Goal: Task Accomplishment & Management: Use online tool/utility

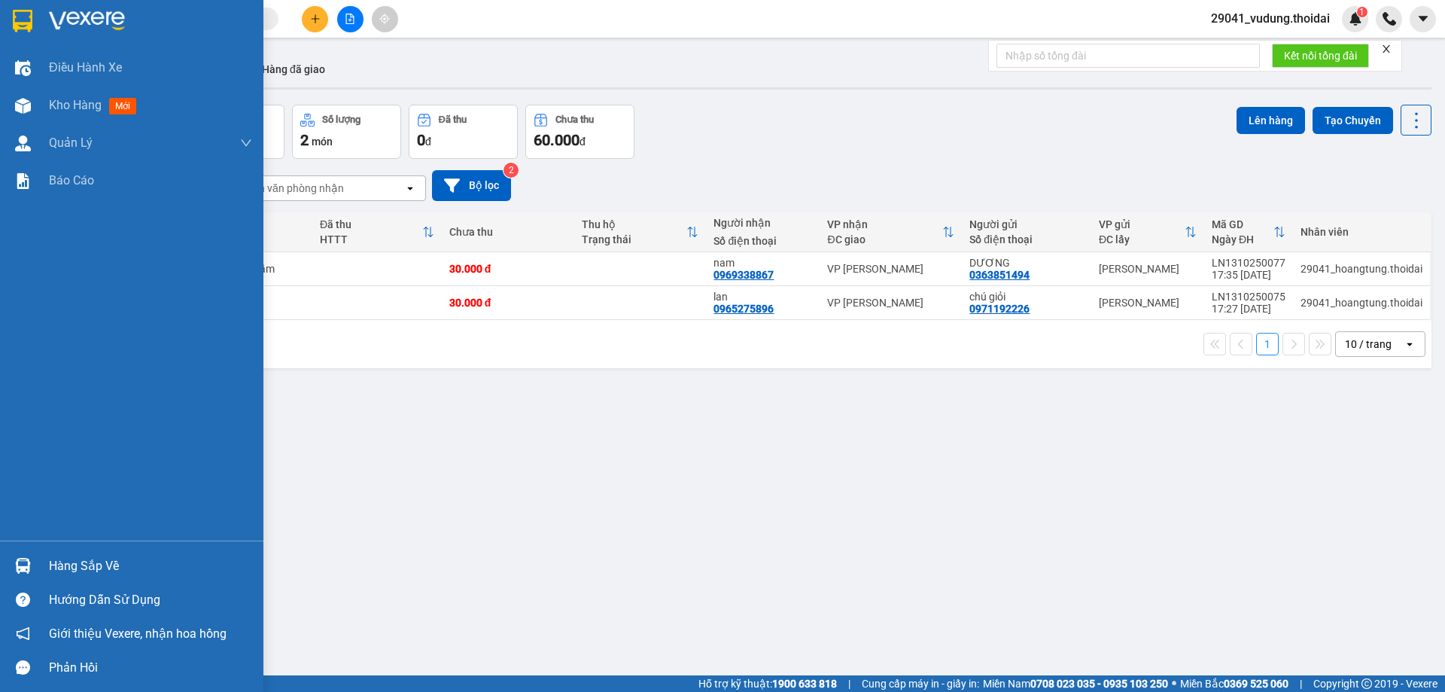
click at [75, 564] on div "Hàng sắp về" at bounding box center [150, 566] width 203 height 23
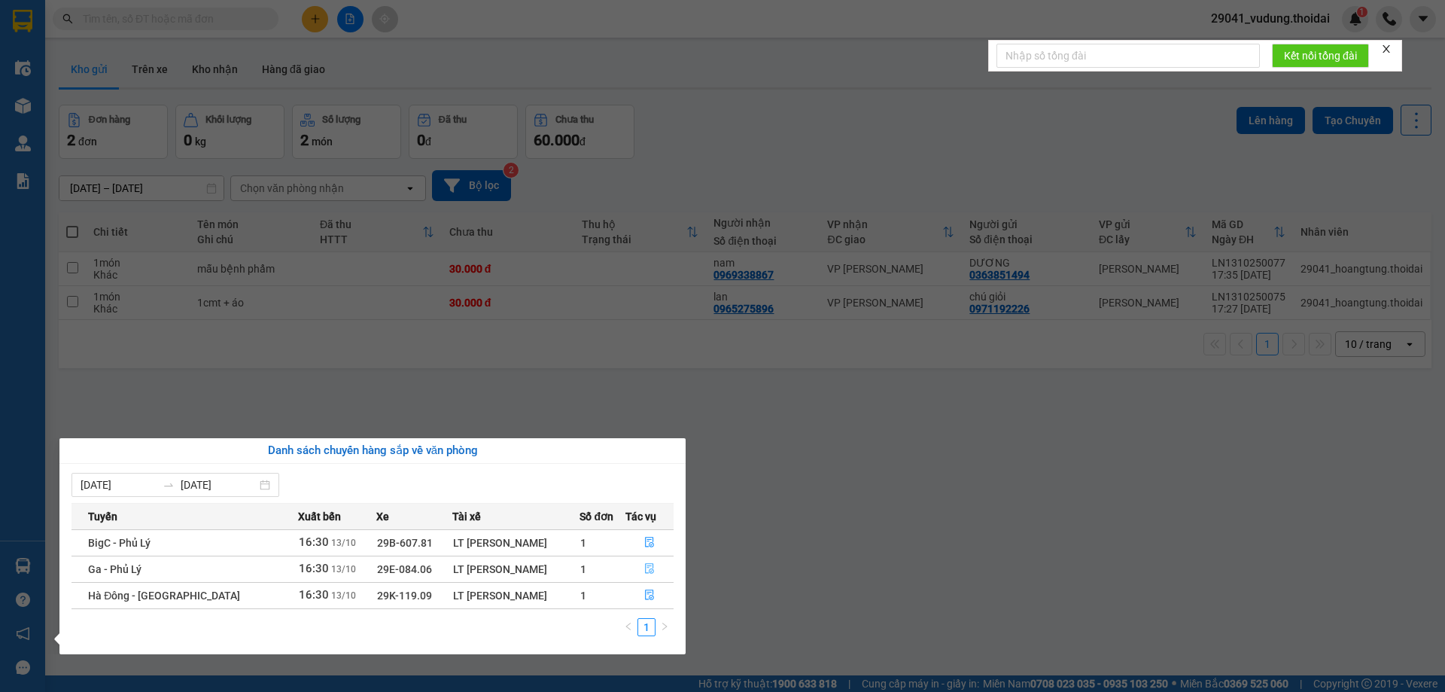
click at [645, 562] on button "button" at bounding box center [649, 569] width 47 height 24
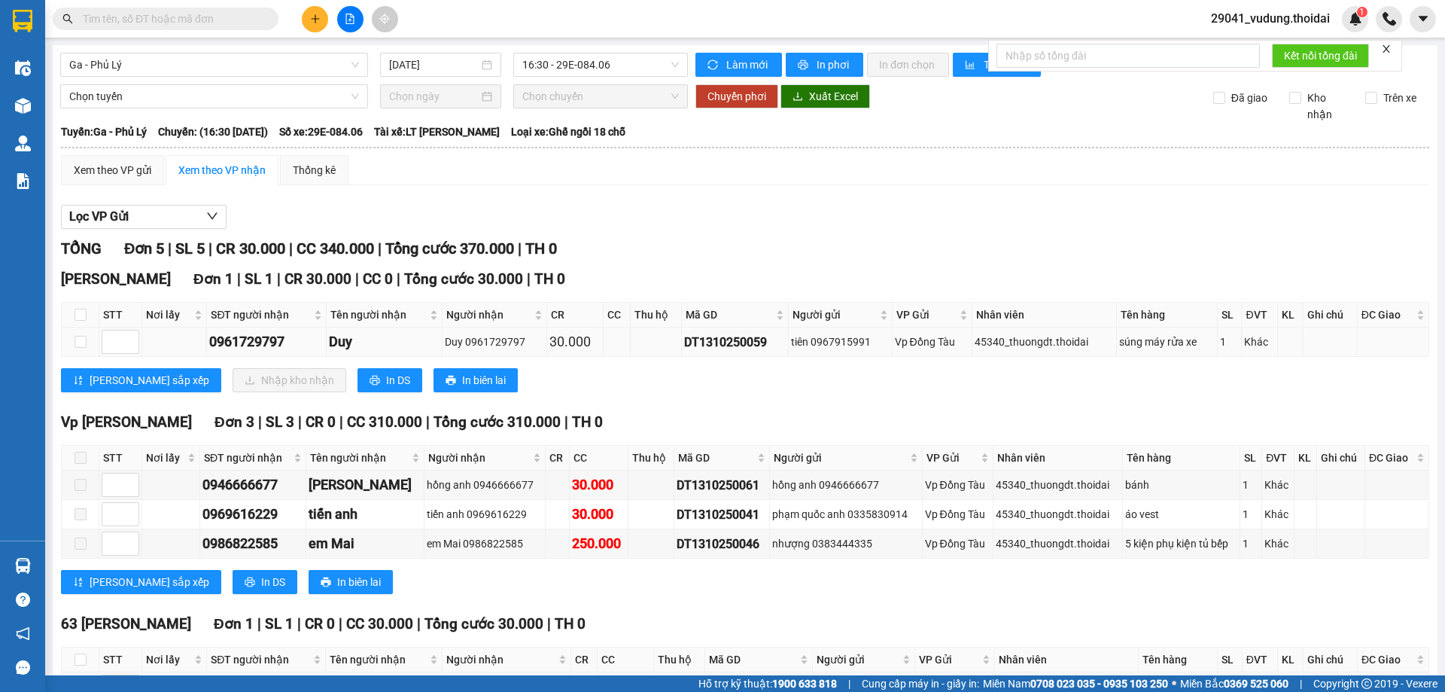
scroll to position [75, 0]
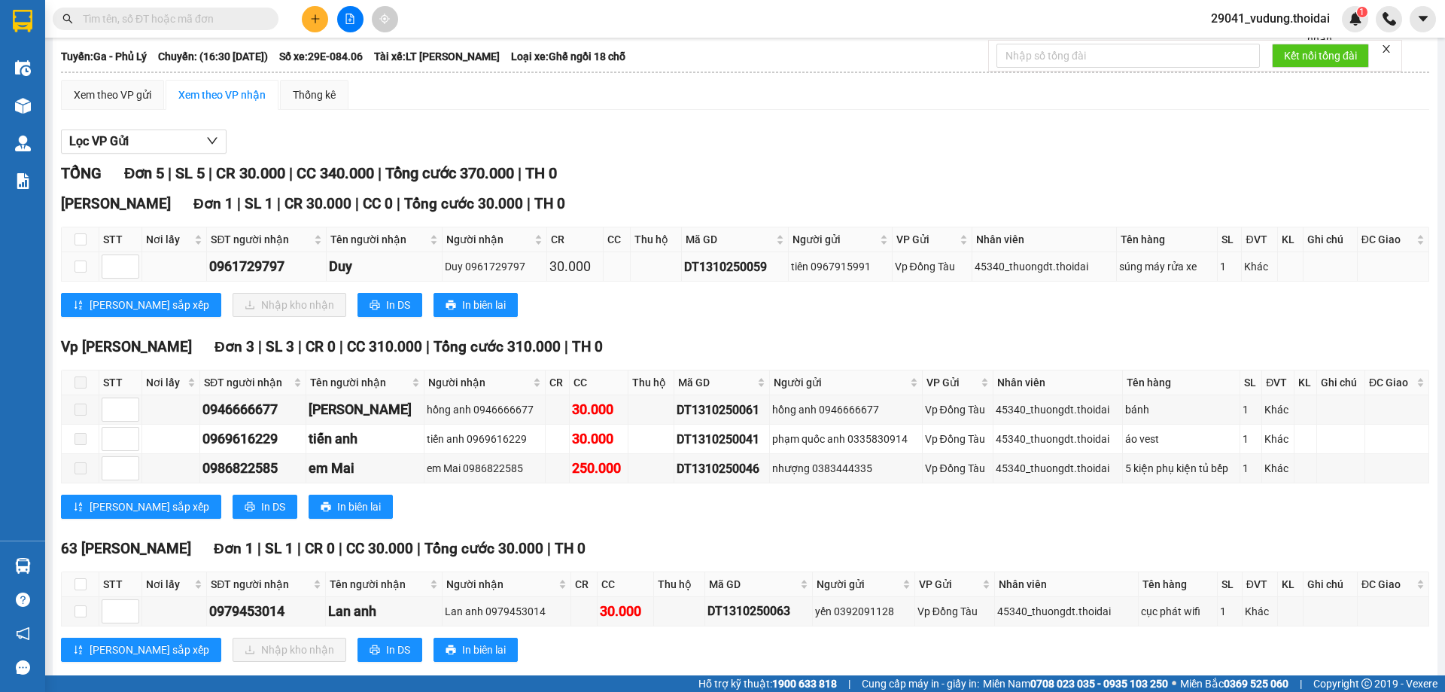
click at [87, 264] on td at bounding box center [81, 266] width 38 height 29
click at [81, 263] on input "checkbox" at bounding box center [81, 266] width 12 height 12
checkbox input "true"
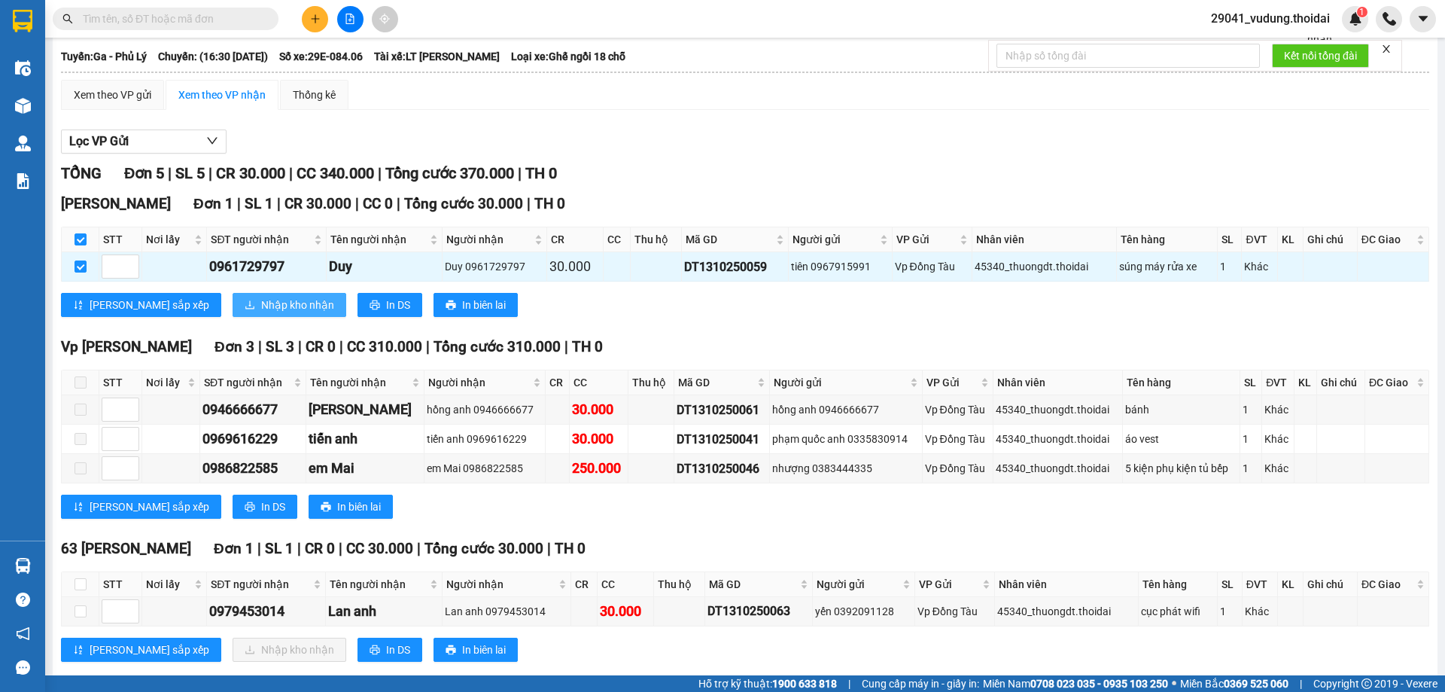
click at [261, 303] on span "Nhập kho nhận" at bounding box center [297, 305] width 73 height 17
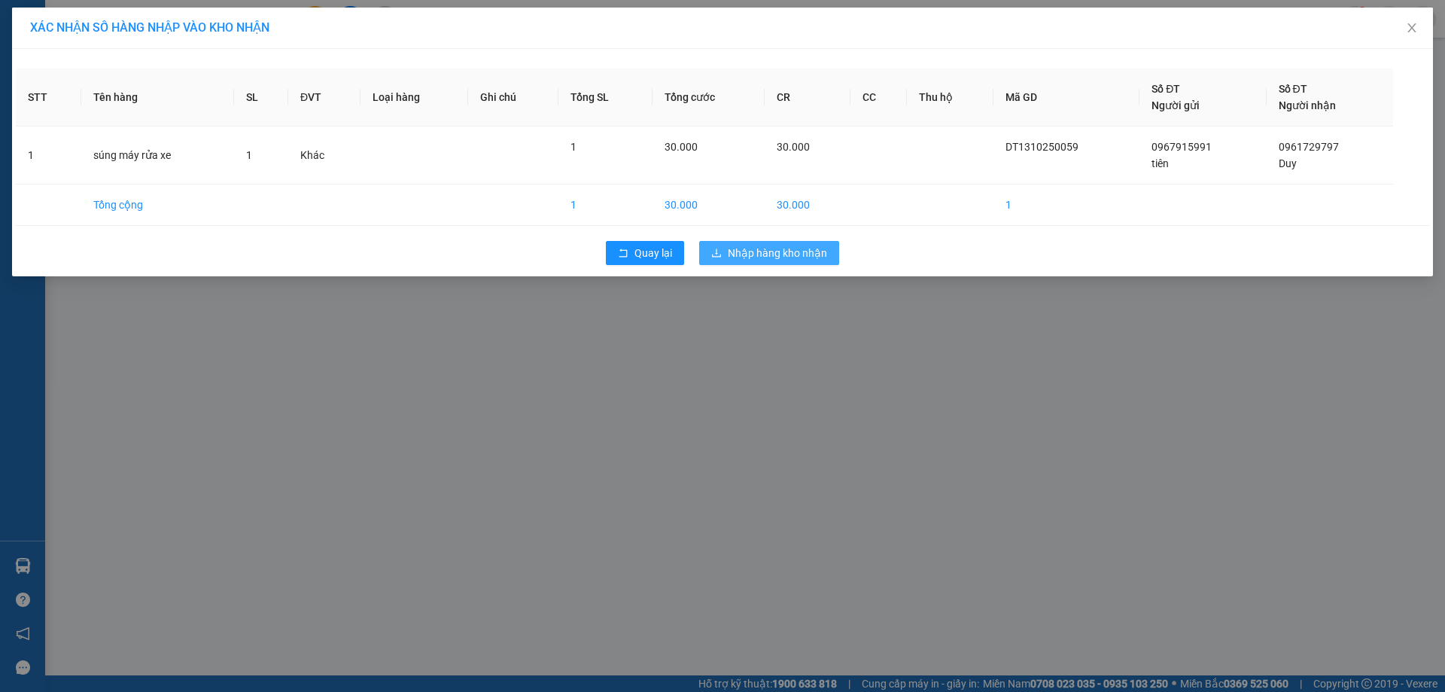
click at [780, 258] on span "Nhập hàng kho nhận" at bounding box center [777, 253] width 99 height 17
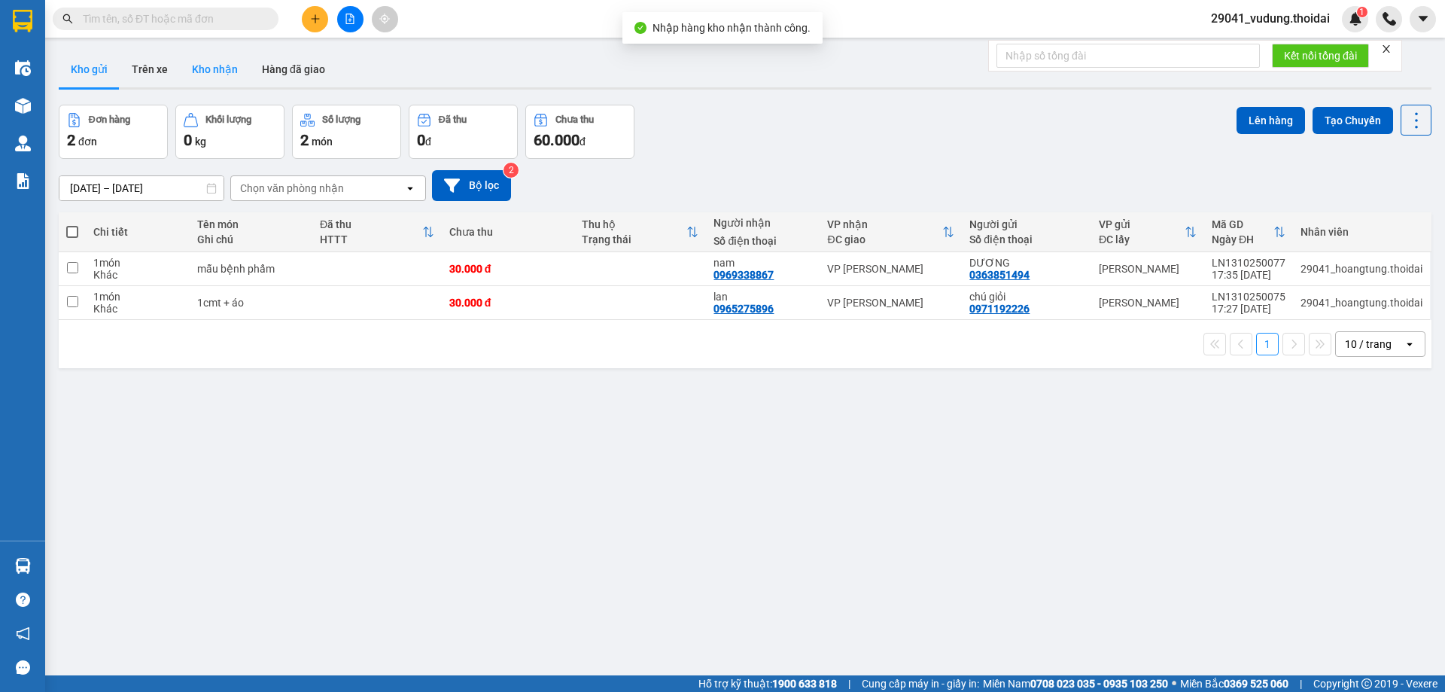
click at [193, 69] on button "Kho nhận" at bounding box center [215, 69] width 70 height 36
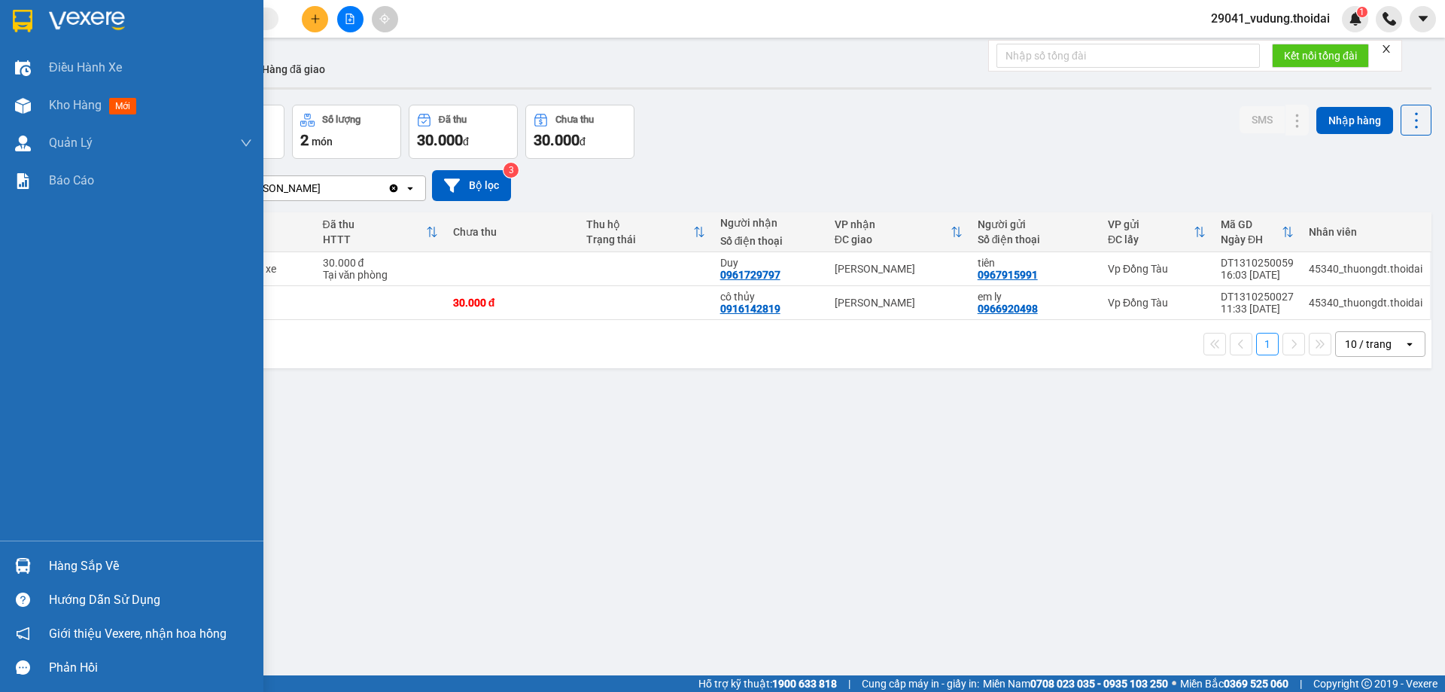
click at [108, 565] on div "Hàng sắp về" at bounding box center [150, 566] width 203 height 23
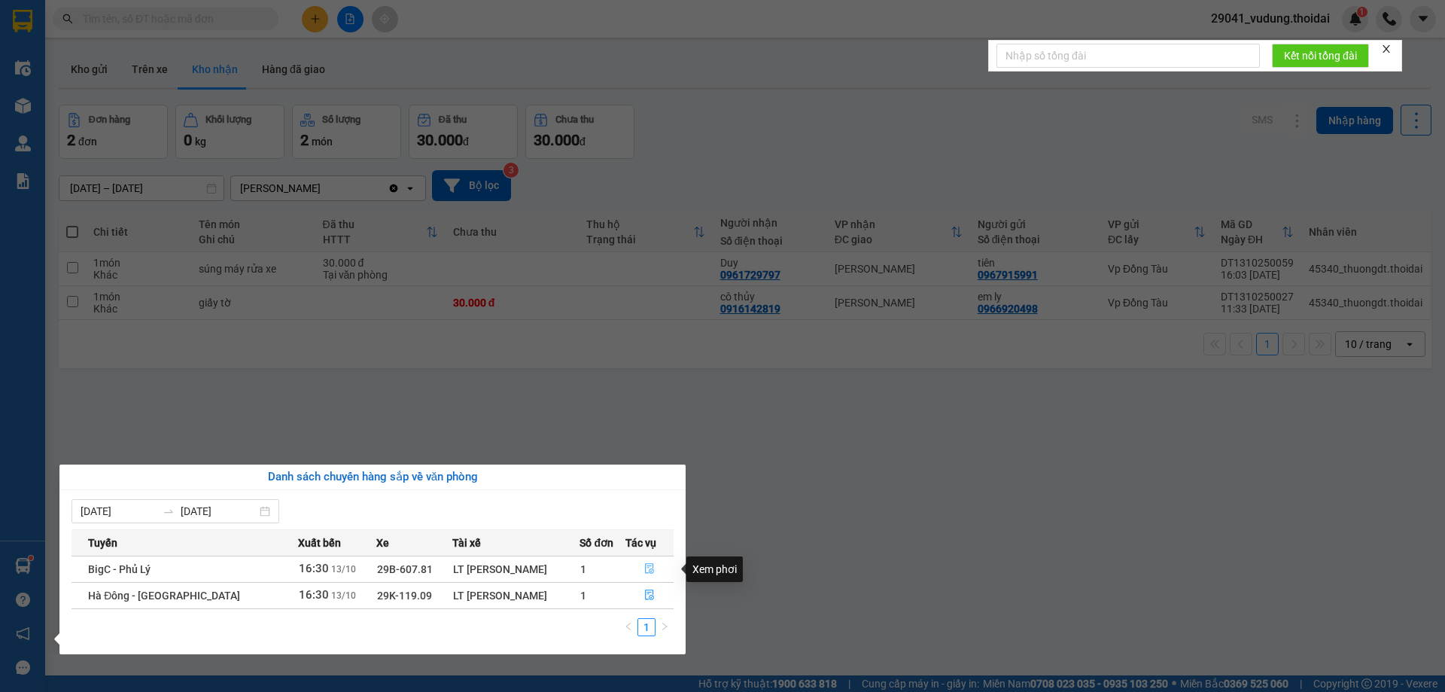
click at [645, 569] on icon "file-done" at bounding box center [649, 568] width 11 height 11
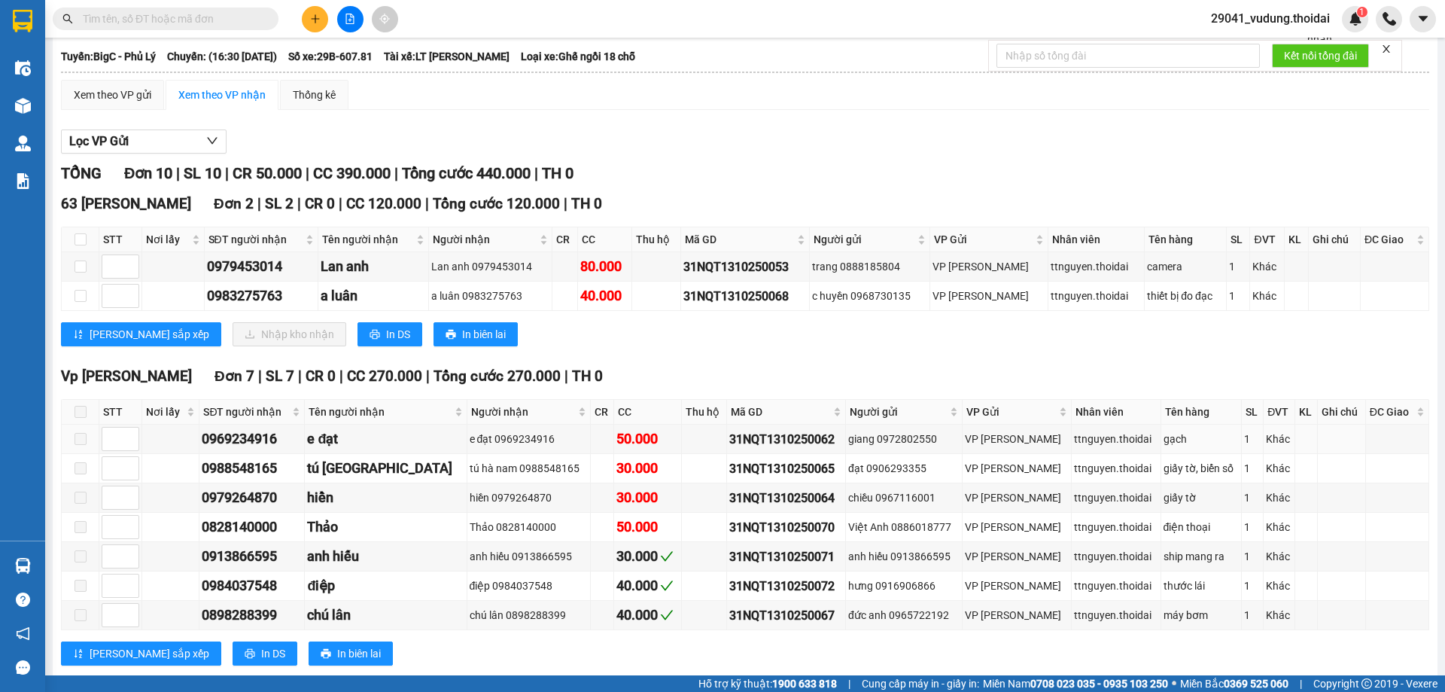
scroll to position [251, 0]
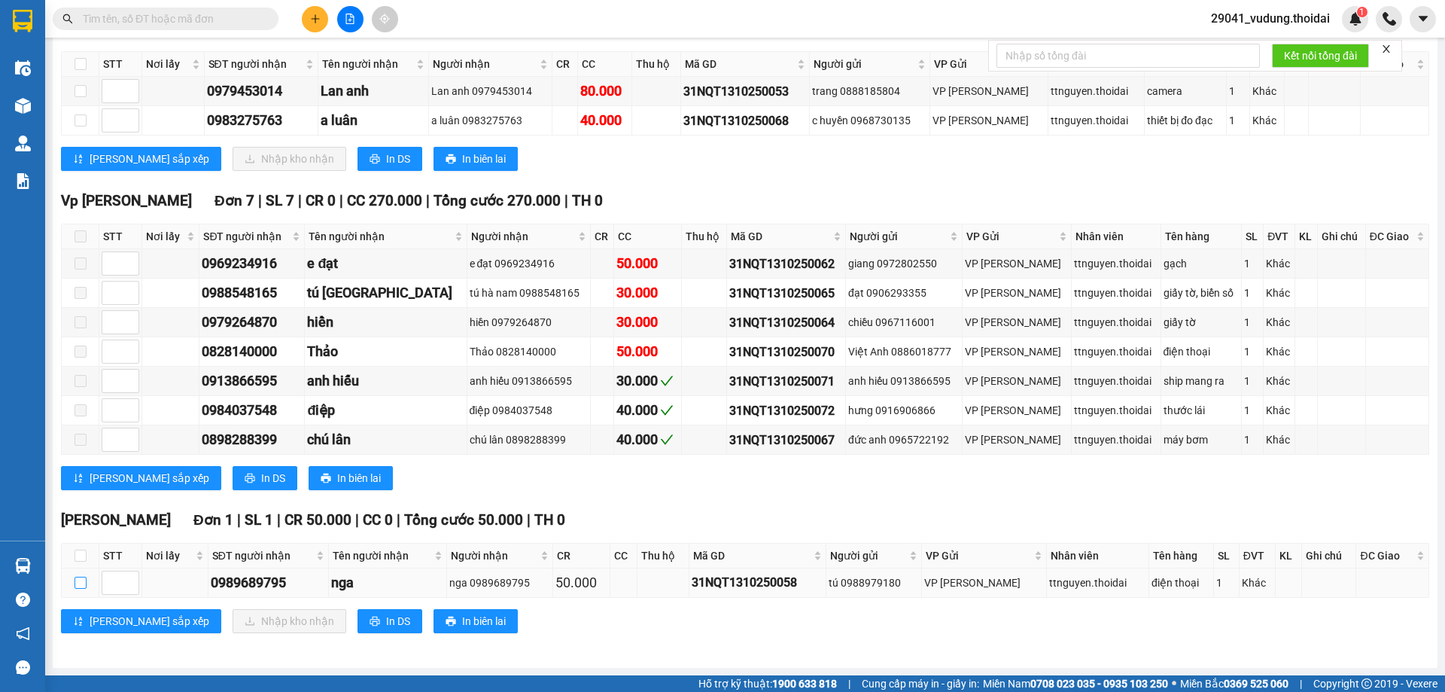
click at [81, 581] on input "checkbox" at bounding box center [81, 583] width 12 height 12
checkbox input "true"
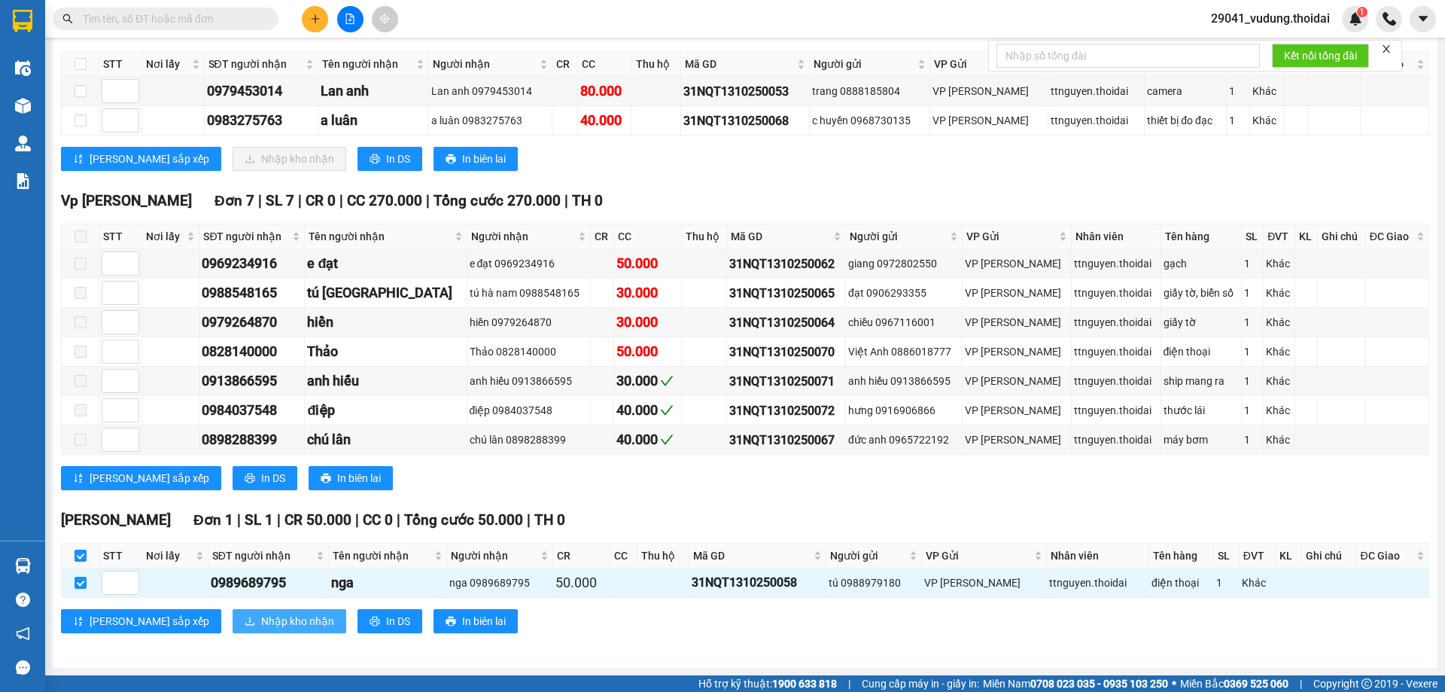
click at [261, 620] on span "Nhập kho nhận" at bounding box center [297, 621] width 73 height 17
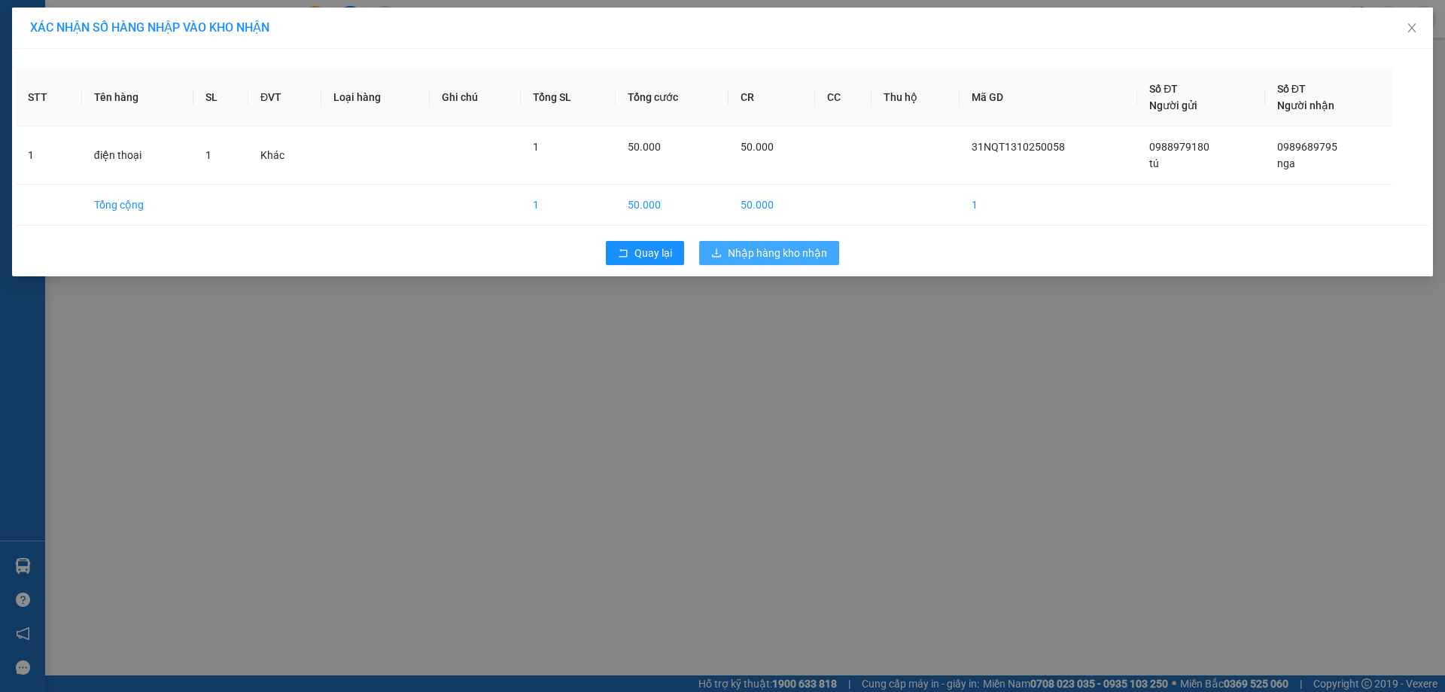
click at [759, 250] on span "Nhập hàng kho nhận" at bounding box center [777, 253] width 99 height 17
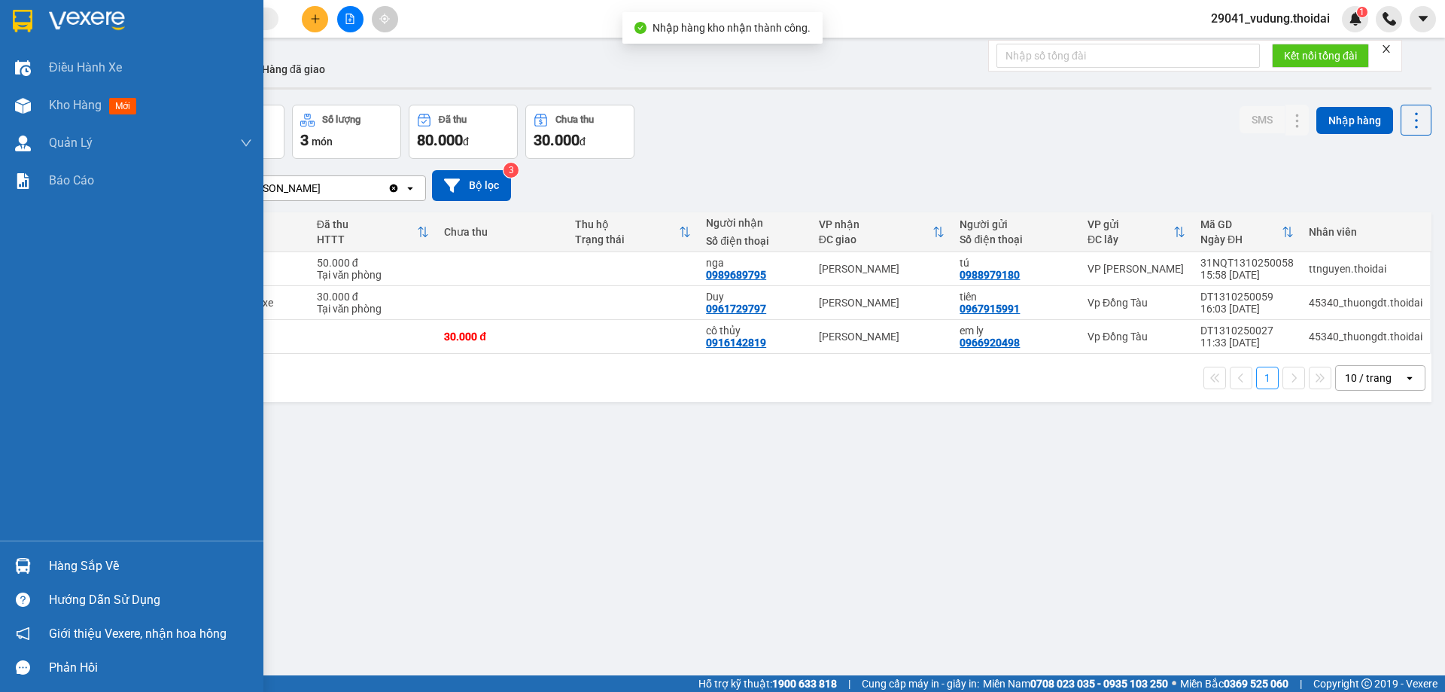
click at [96, 562] on div "Hàng sắp về" at bounding box center [150, 566] width 203 height 23
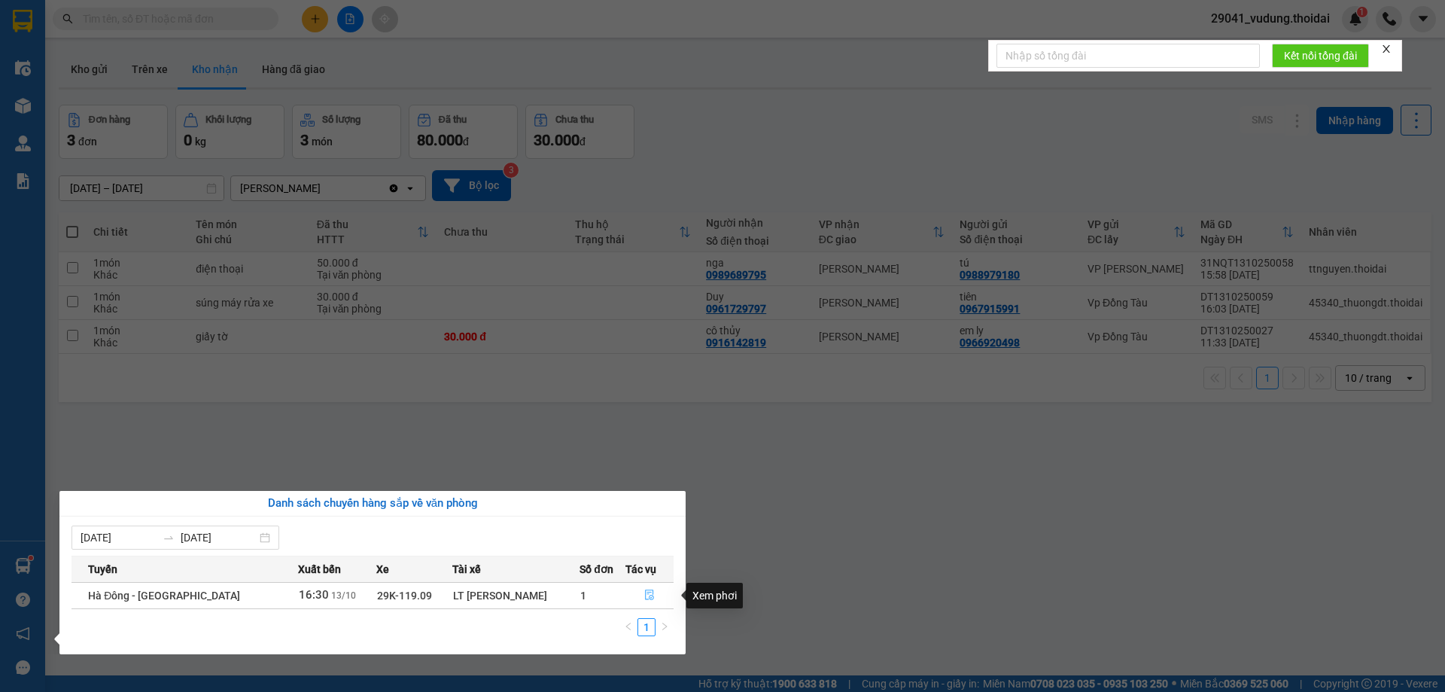
click at [649, 594] on icon "file-done" at bounding box center [649, 595] width 9 height 11
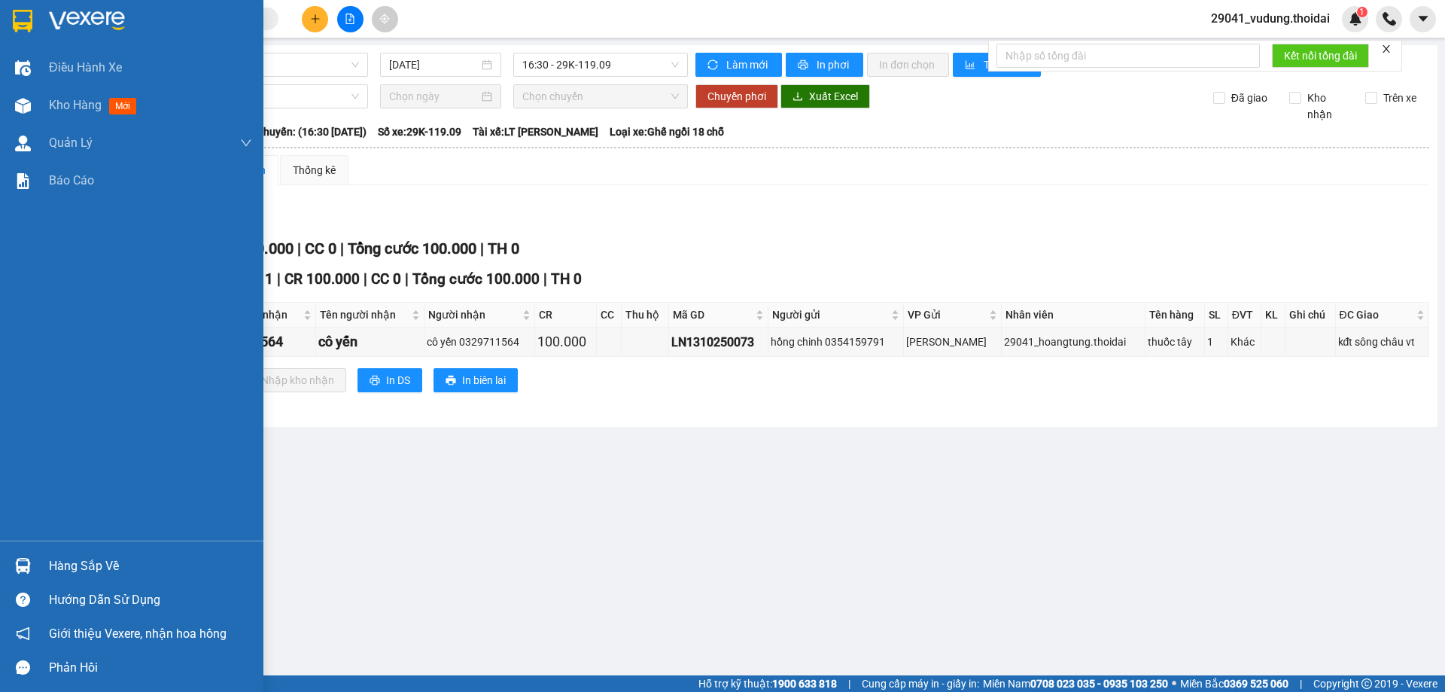
click at [84, 560] on div "Hàng sắp về" at bounding box center [150, 566] width 203 height 23
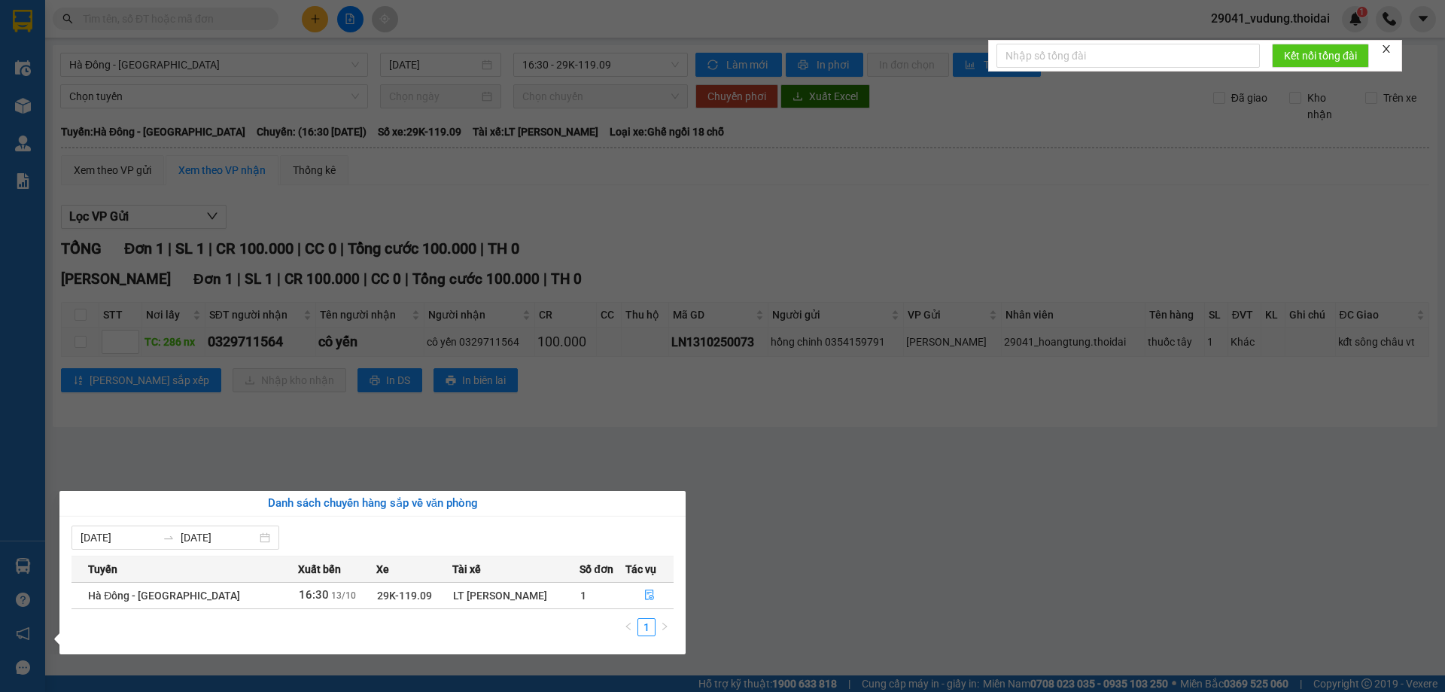
click at [736, 519] on section "Kết quả tìm kiếm ( 0 ) Bộ lọc No Data 29041_vudung.thoidai 1 Điều hành xe Kho h…" at bounding box center [722, 346] width 1445 height 692
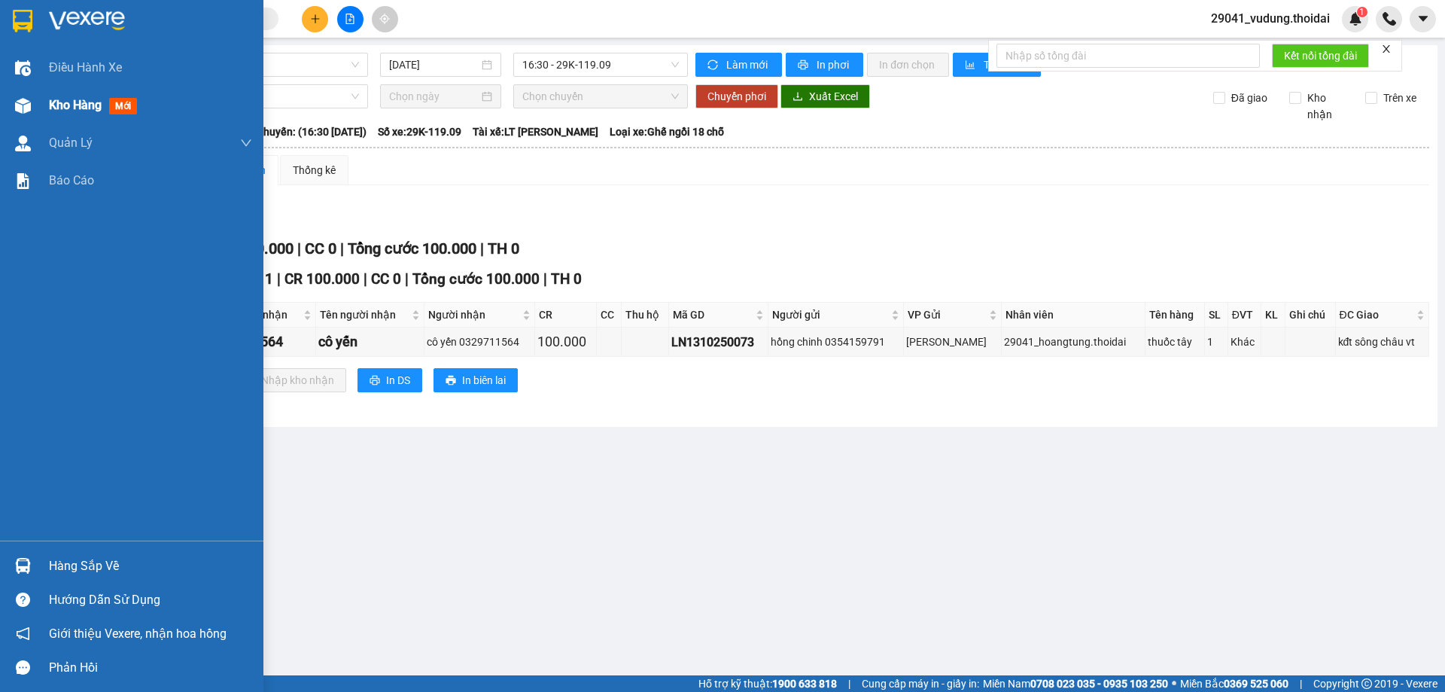
click at [70, 103] on span "Kho hàng" at bounding box center [75, 105] width 53 height 14
